Goal: Communication & Community: Ask a question

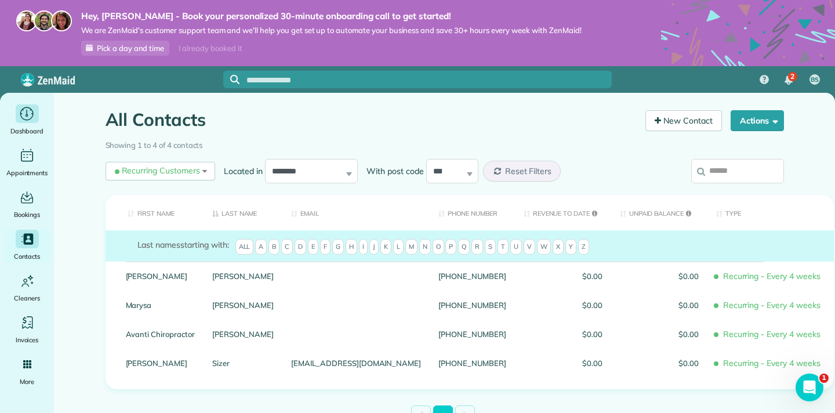
click at [31, 104] on nav "Dashboard Appointments Bookings Contacts Cleaners Invoices Payroll Reports Help…" at bounding box center [27, 286] width 54 height 386
click at [28, 110] on icon "Main" at bounding box center [27, 114] width 18 height 17
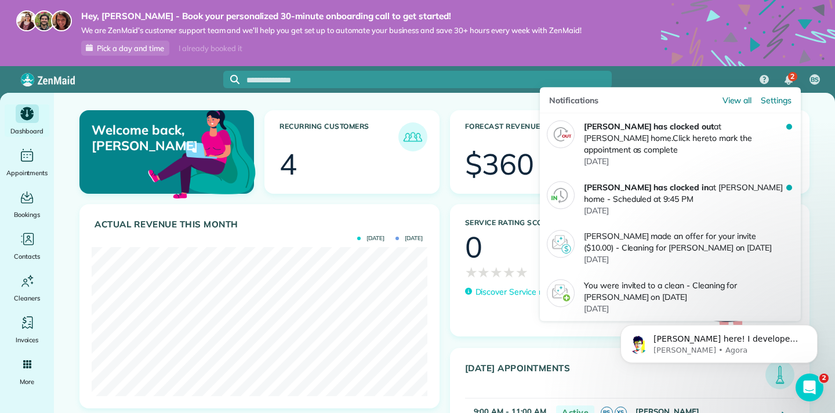
click at [793, 83] on div "2" at bounding box center [788, 80] width 24 height 26
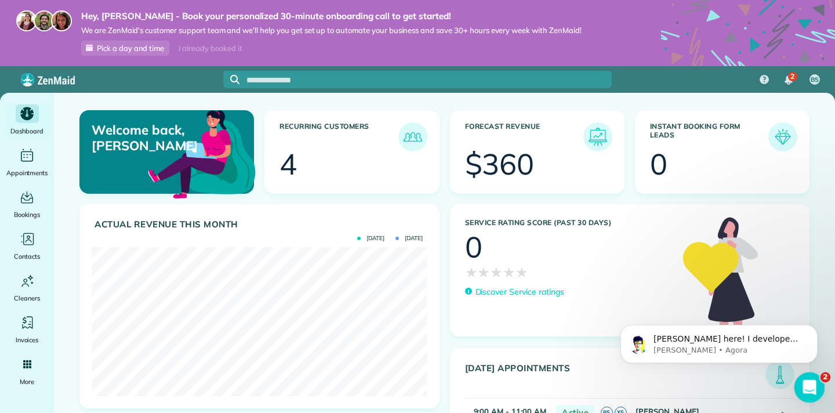
click at [809, 394] on icon "Abrir mensagem da Intercom" at bounding box center [807, 385] width 19 height 19
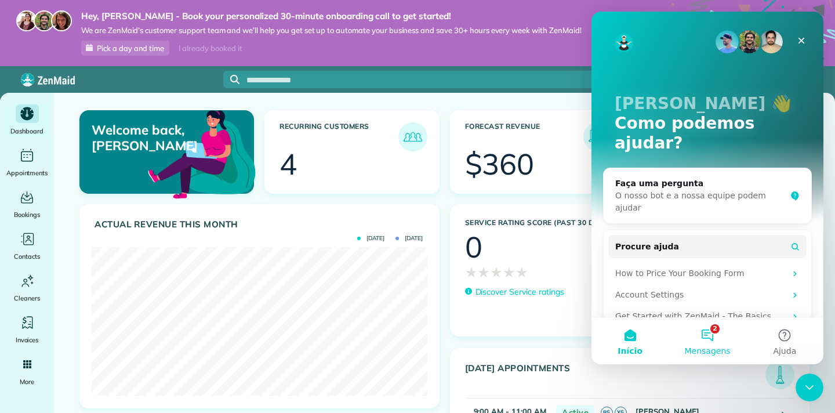
click at [721, 331] on button "2 Mensagens" at bounding box center [706, 341] width 77 height 46
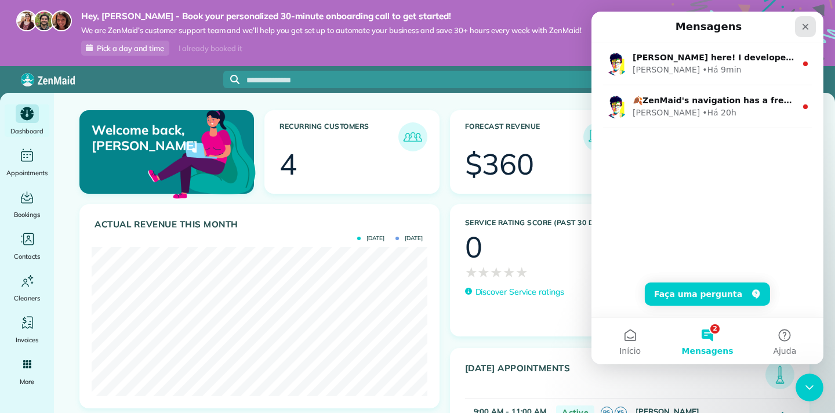
click at [809, 28] on icon "Fechar" at bounding box center [805, 26] width 9 height 9
